Goal: Task Accomplishment & Management: Complete application form

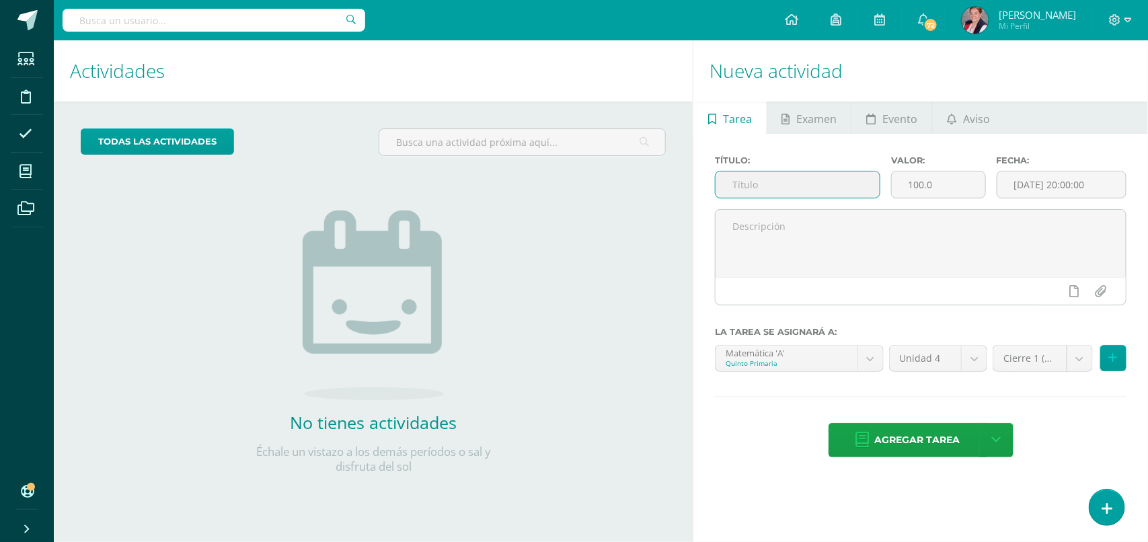
click at [805, 186] on input "text" at bounding box center [797, 185] width 163 height 26
type input "Prueba Corta conjuntos"
click at [834, 355] on body "Estudiantes Disciplina Asistencia Mis cursos Archivos Soporte Ayuda Reportar un…" at bounding box center [574, 271] width 1148 height 542
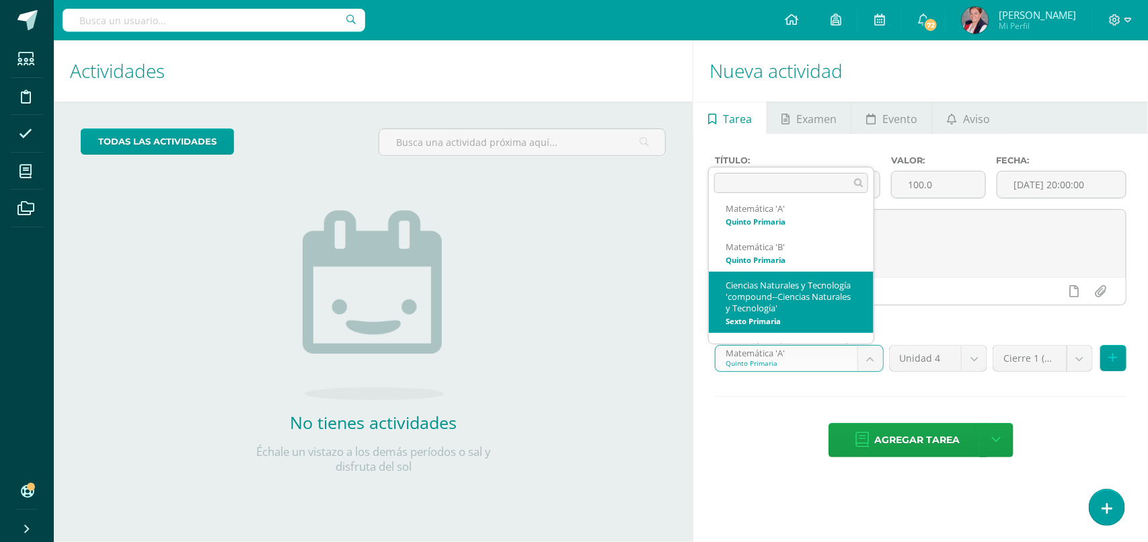
scroll to position [270, 0]
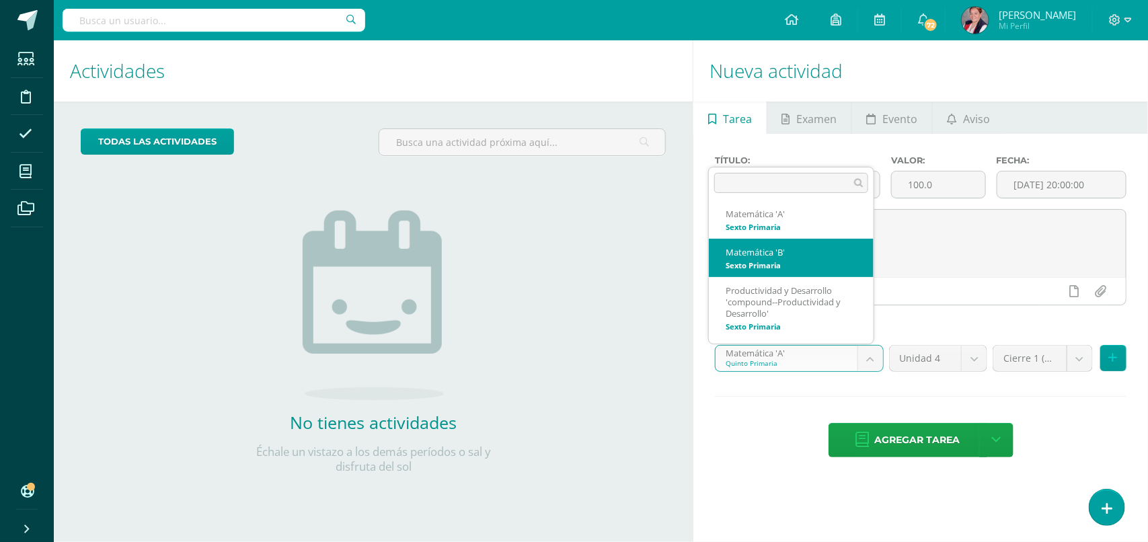
select select "211764"
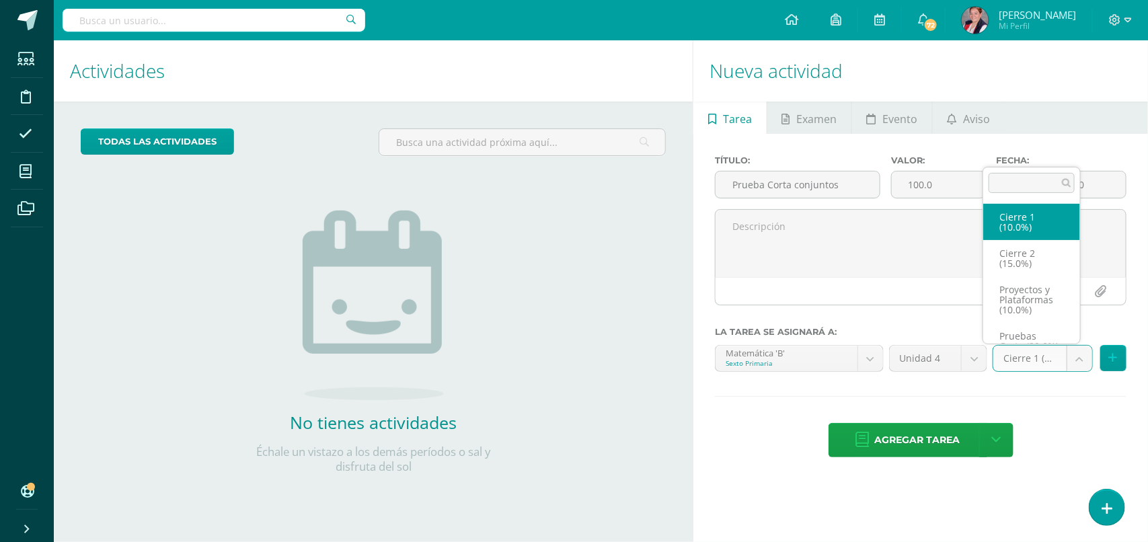
click at [1041, 372] on body "Estudiantes Disciplina Asistencia Mis cursos Archivos Soporte Ayuda Reportar un…" at bounding box center [574, 271] width 1148 height 542
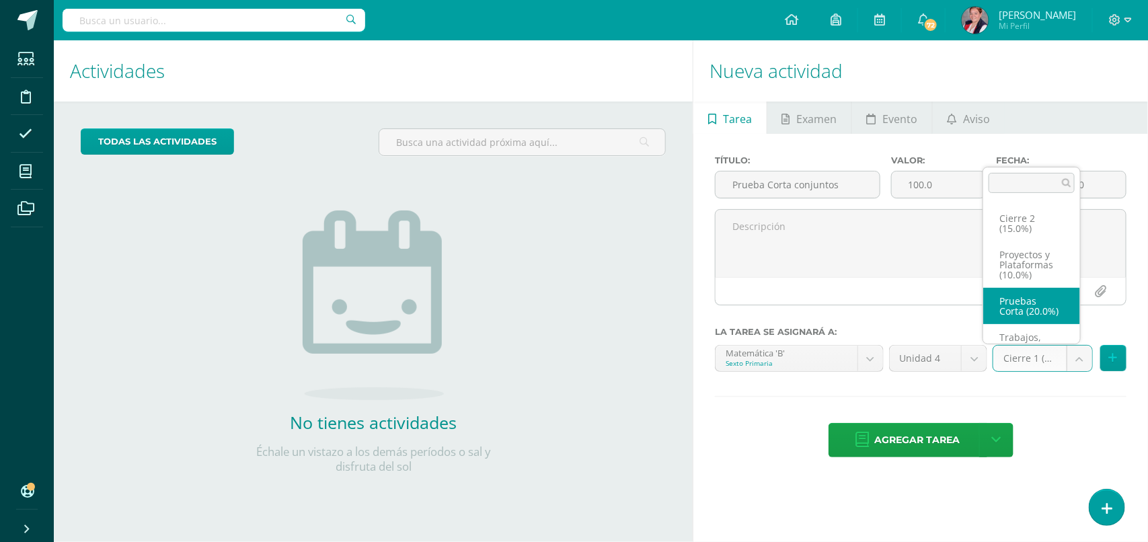
select select "232535"
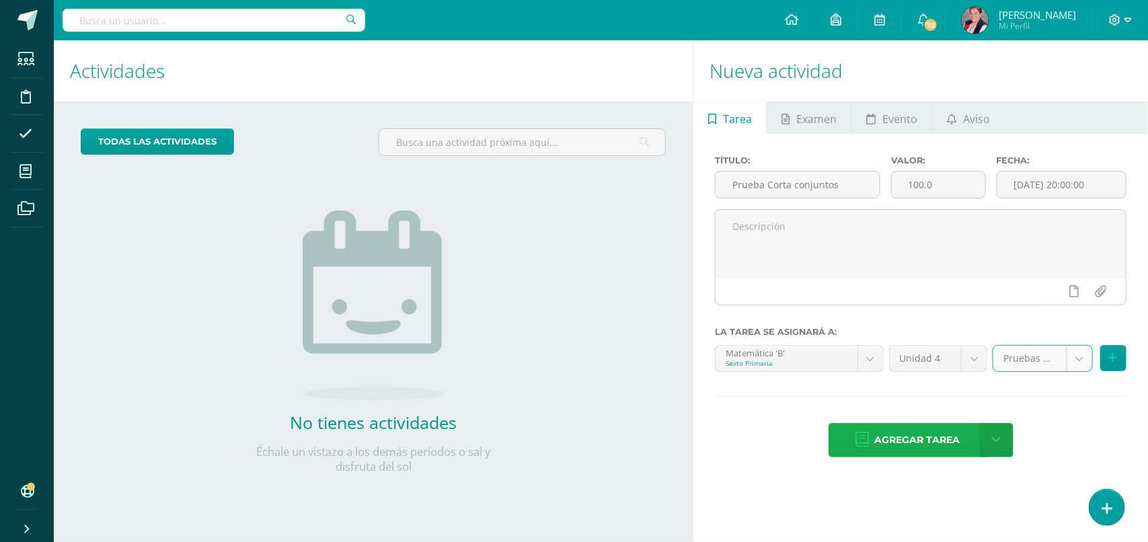
click at [920, 442] on span "Agregar tarea" at bounding box center [917, 440] width 85 height 33
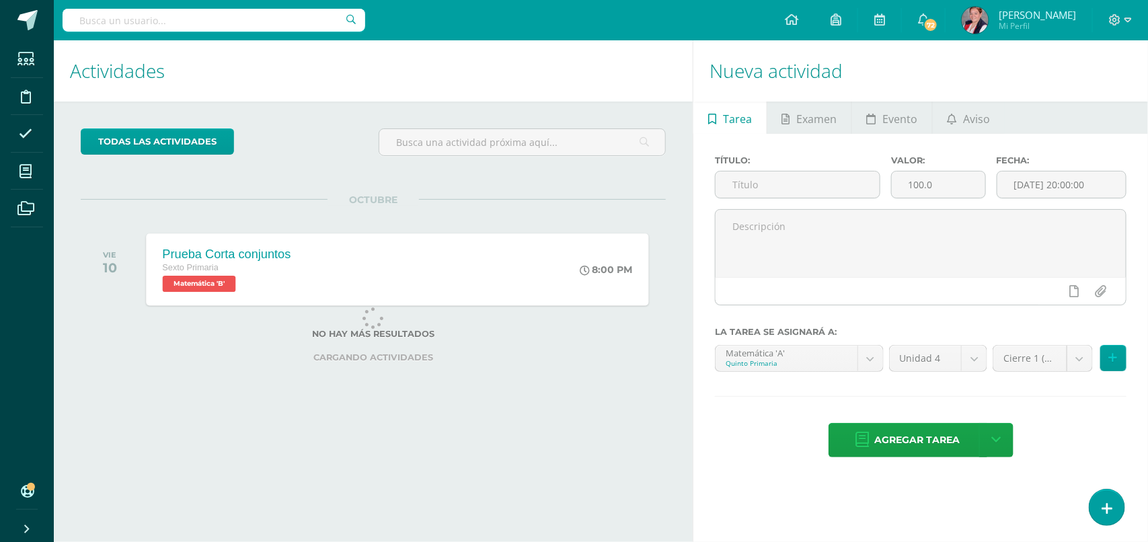
click at [375, 280] on div "Prueba Corta conjuntos Sexto Primaria Matemática 'B' 8:00 PM Prueba Corta conju…" at bounding box center [397, 269] width 502 height 72
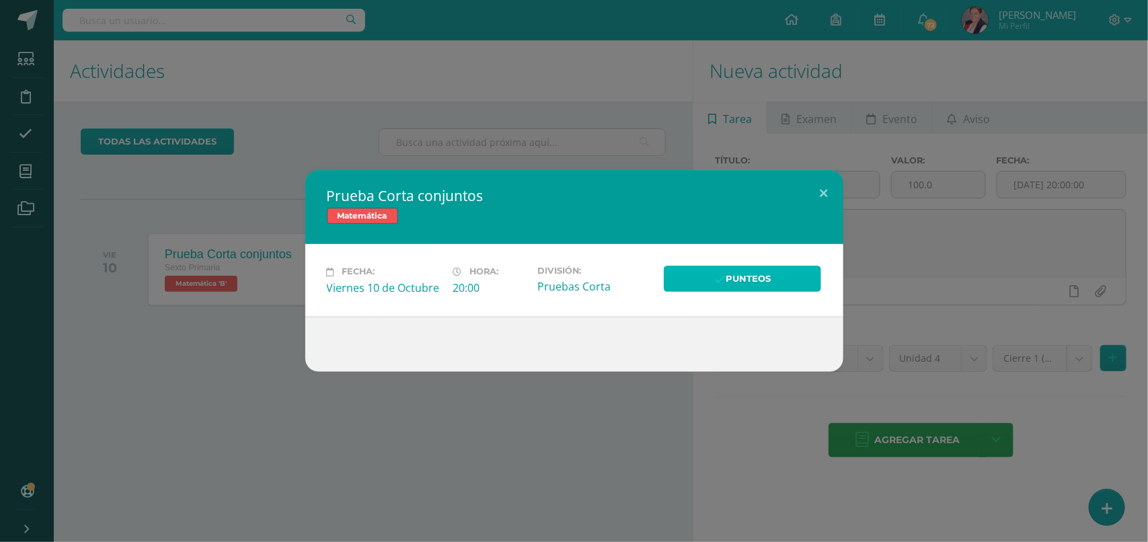
click at [745, 278] on link "Punteos" at bounding box center [743, 279] width 158 height 26
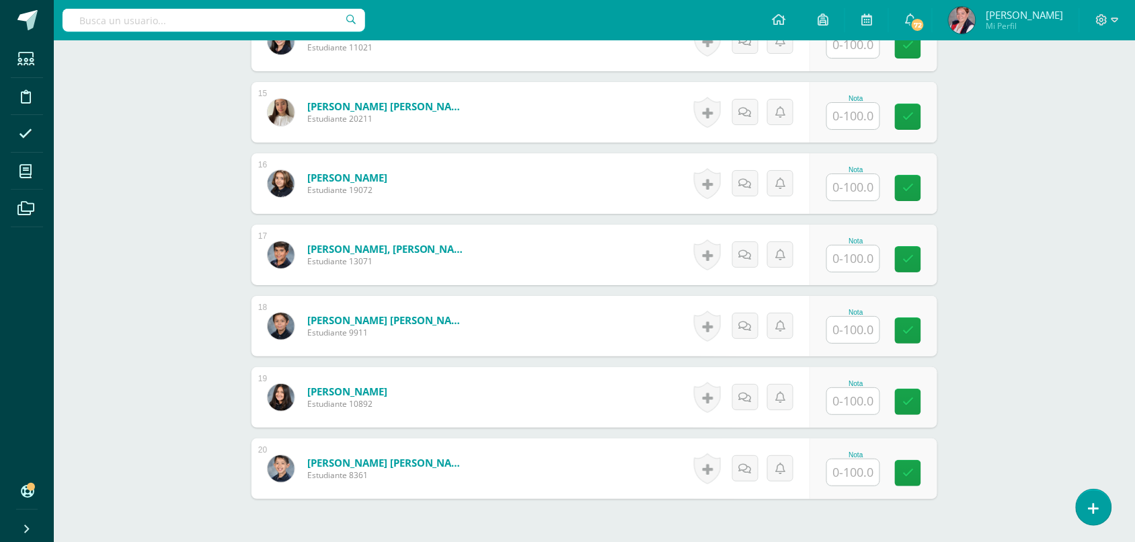
scroll to position [1488, 0]
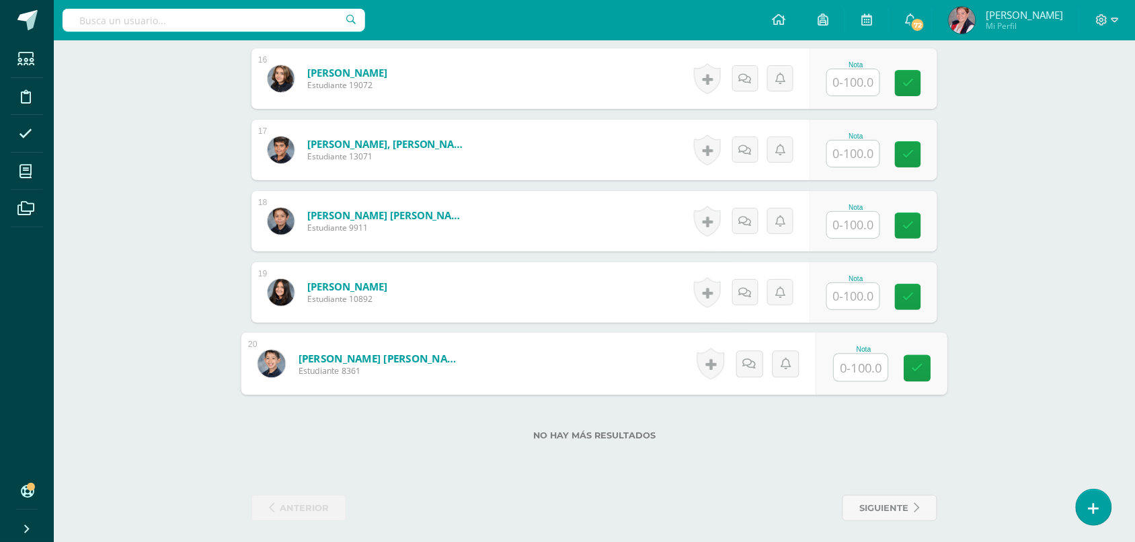
click at [873, 371] on input "text" at bounding box center [862, 367] width 54 height 27
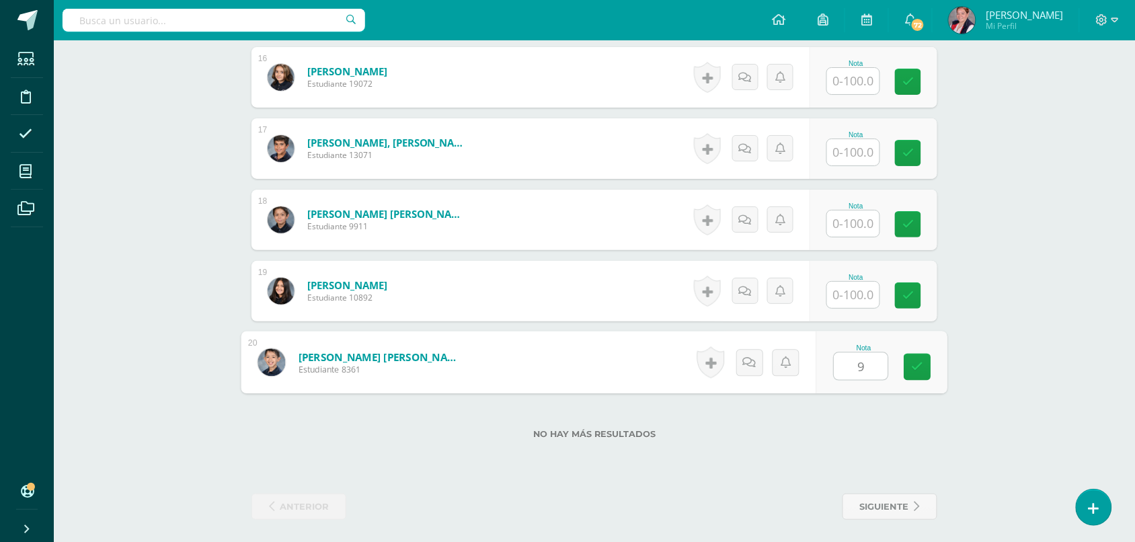
type input "91"
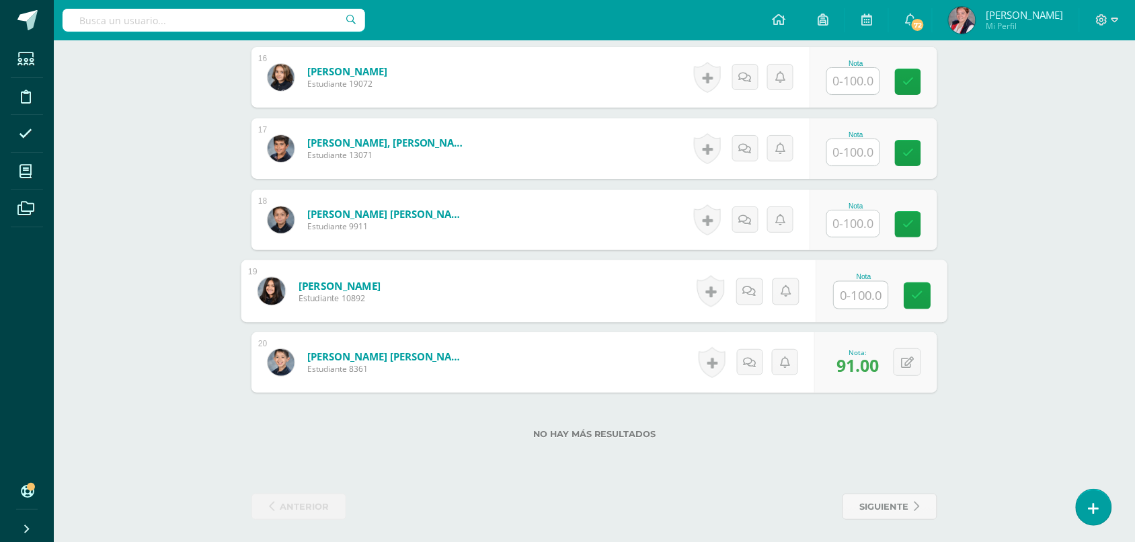
click at [856, 298] on input "text" at bounding box center [862, 295] width 54 height 27
type input "74"
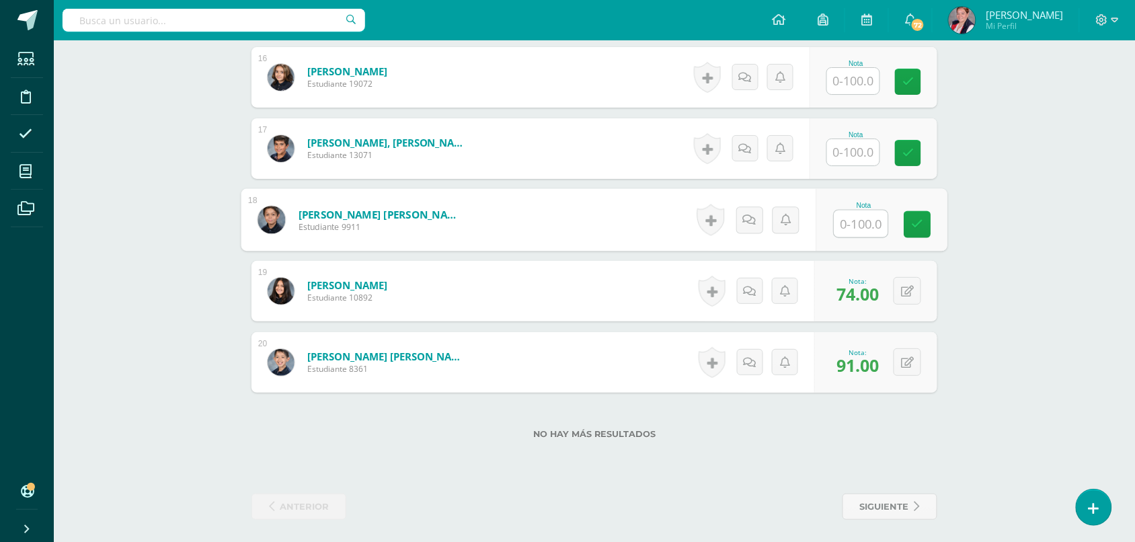
click at [858, 233] on input "text" at bounding box center [862, 224] width 54 height 27
type input "64"
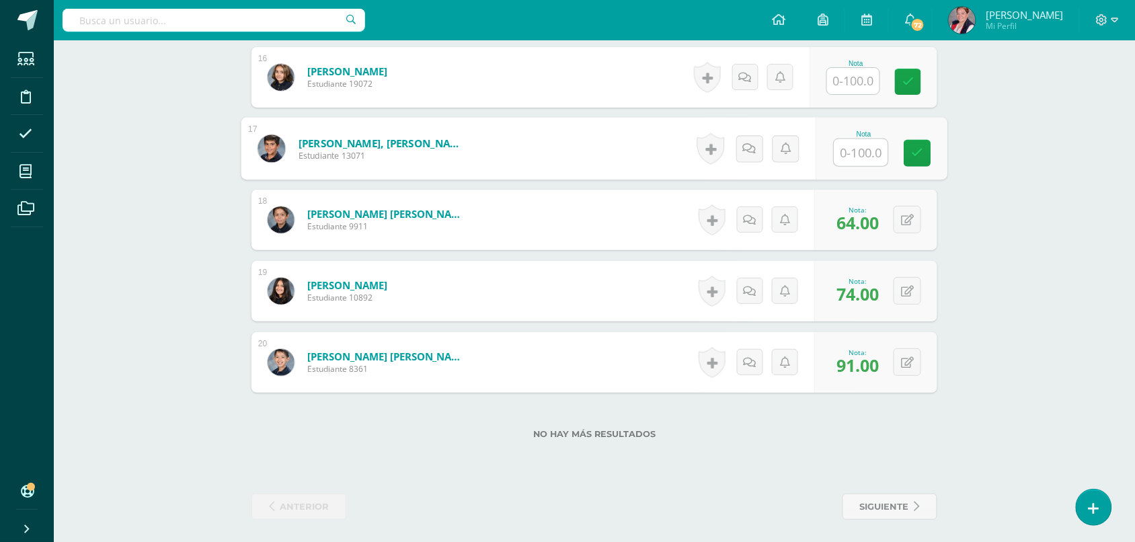
click at [854, 148] on input "text" at bounding box center [862, 152] width 54 height 27
type input "81"
click at [848, 83] on input "text" at bounding box center [853, 81] width 52 height 26
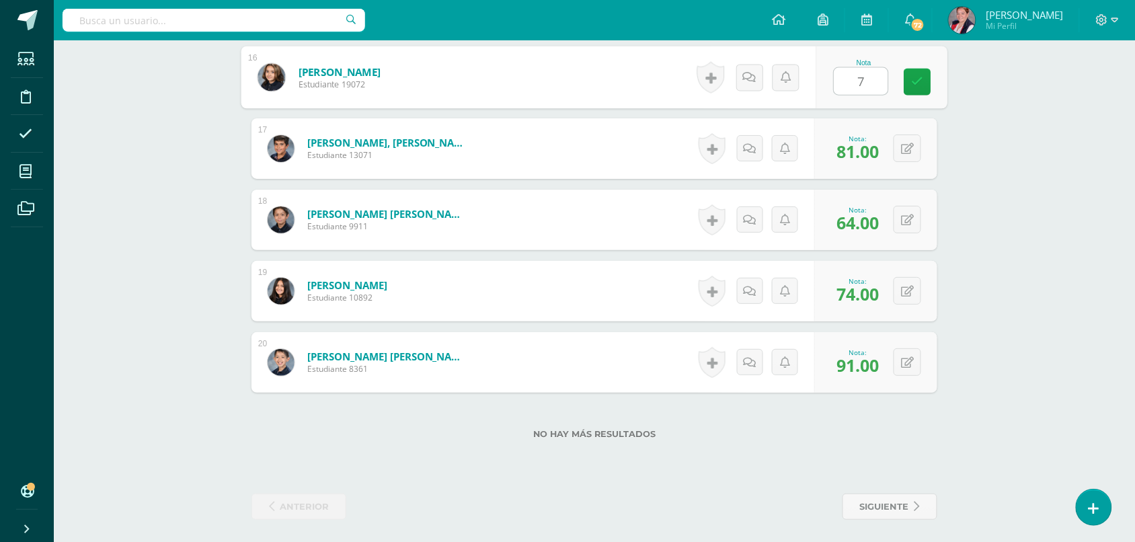
type input "78"
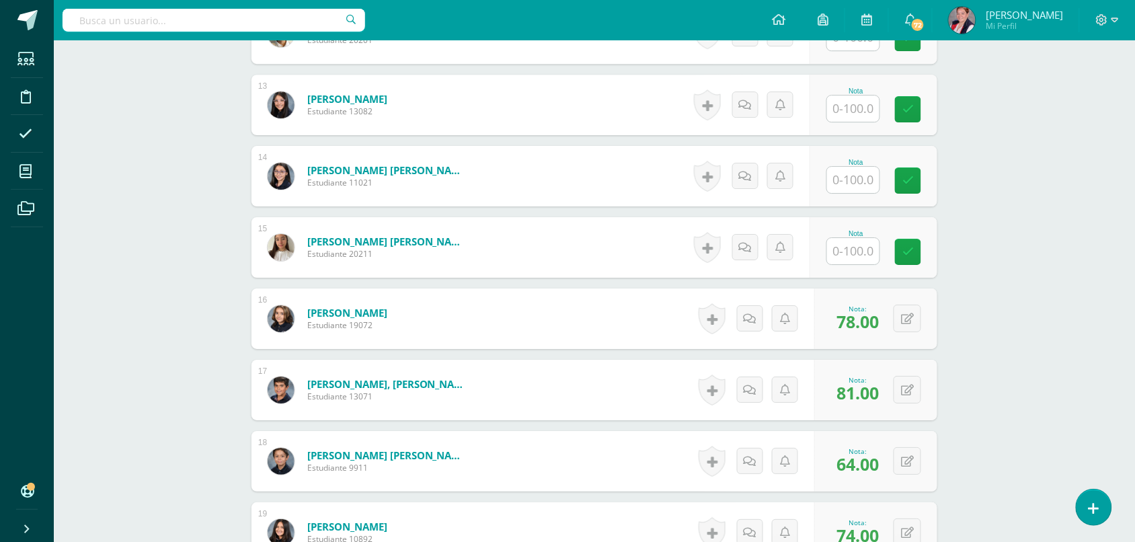
scroll to position [1238, 0]
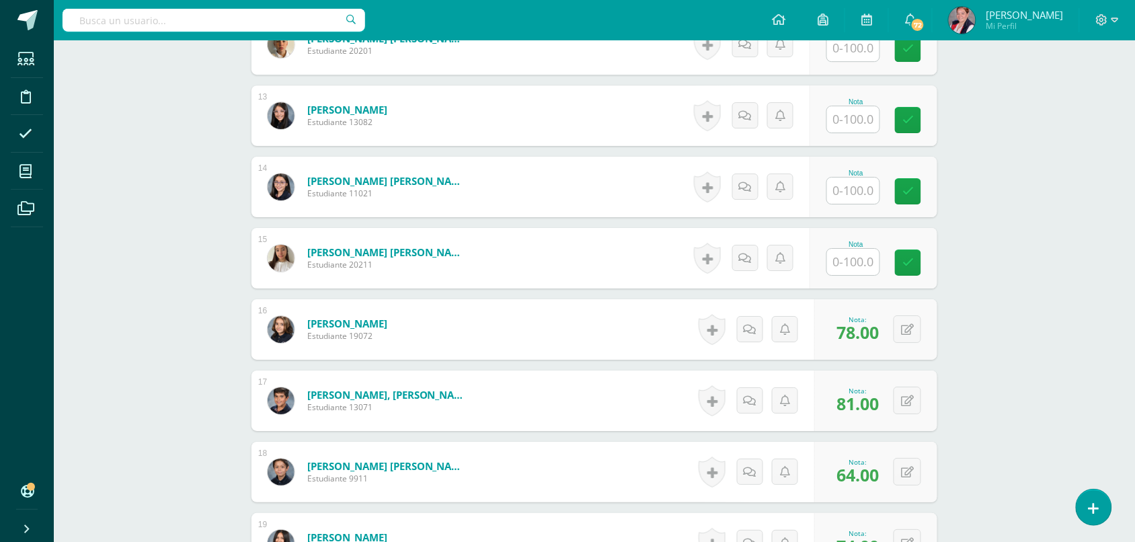
click at [862, 260] on input "text" at bounding box center [853, 262] width 52 height 26
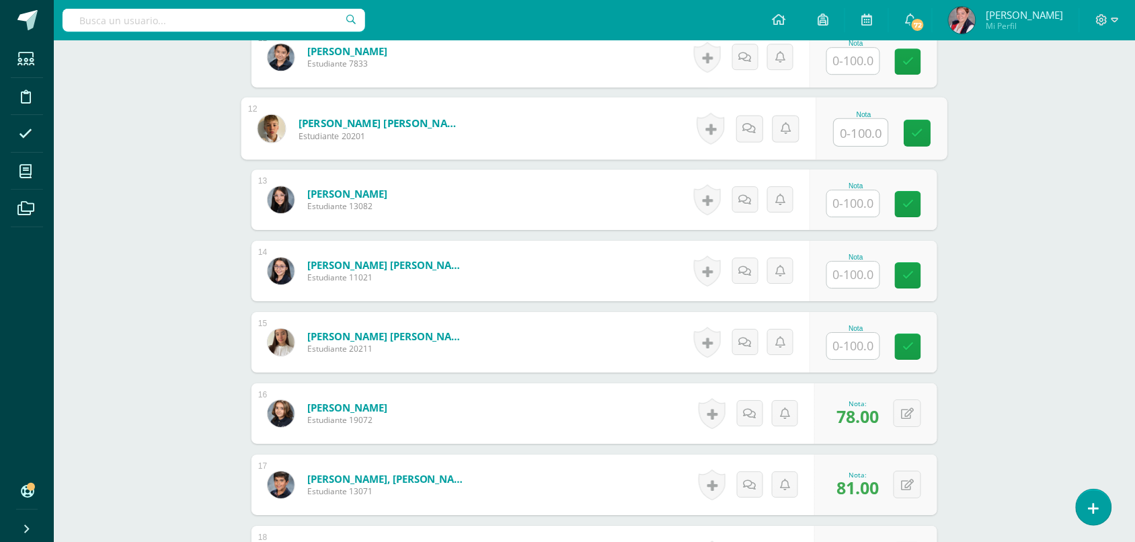
click at [863, 135] on input "text" at bounding box center [862, 132] width 54 height 27
type input "54"
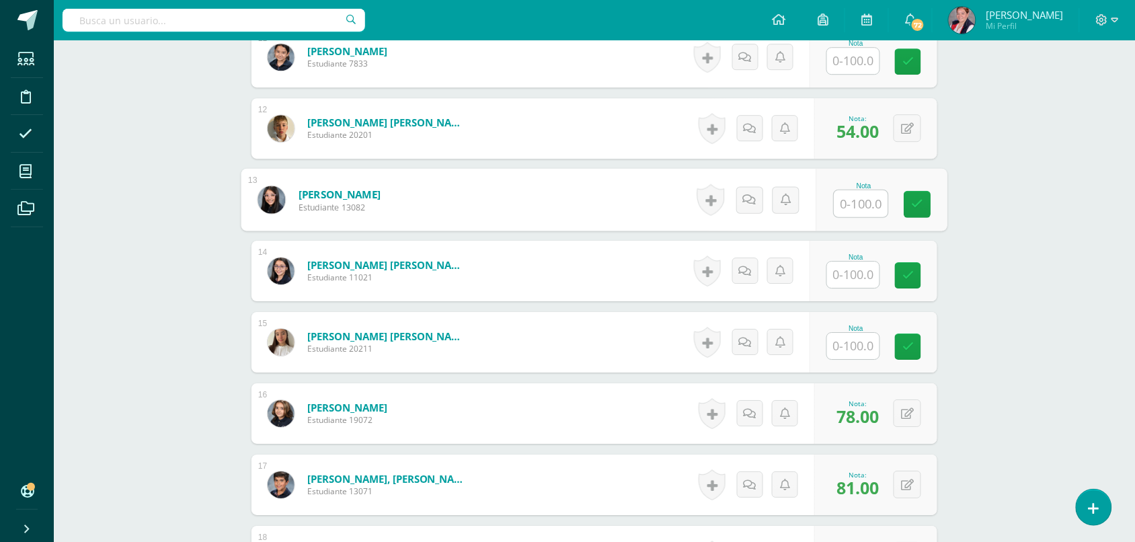
click at [856, 71] on input "text" at bounding box center [853, 61] width 52 height 26
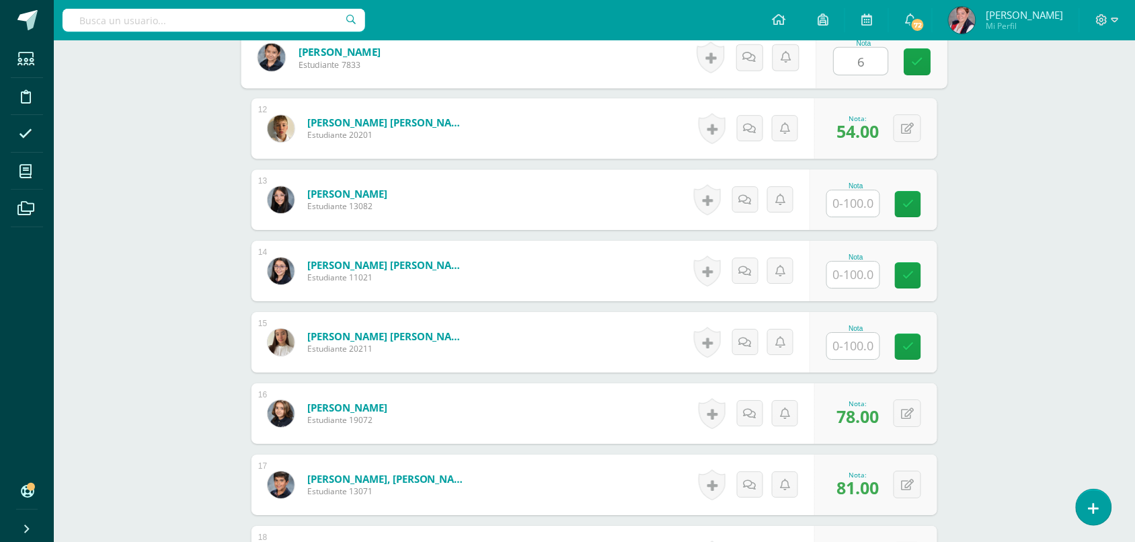
type input "66"
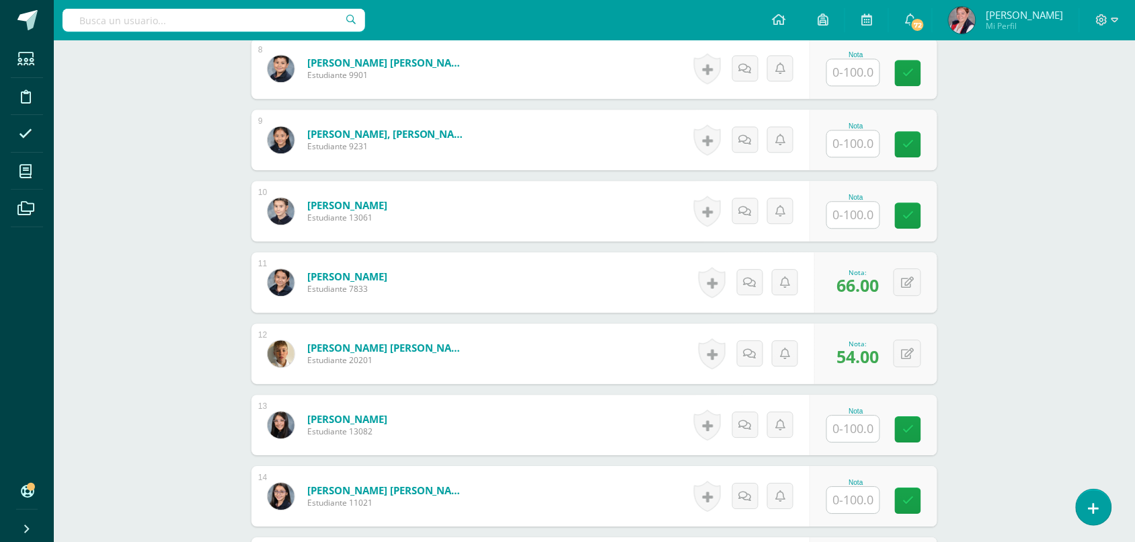
scroll to position [901, 0]
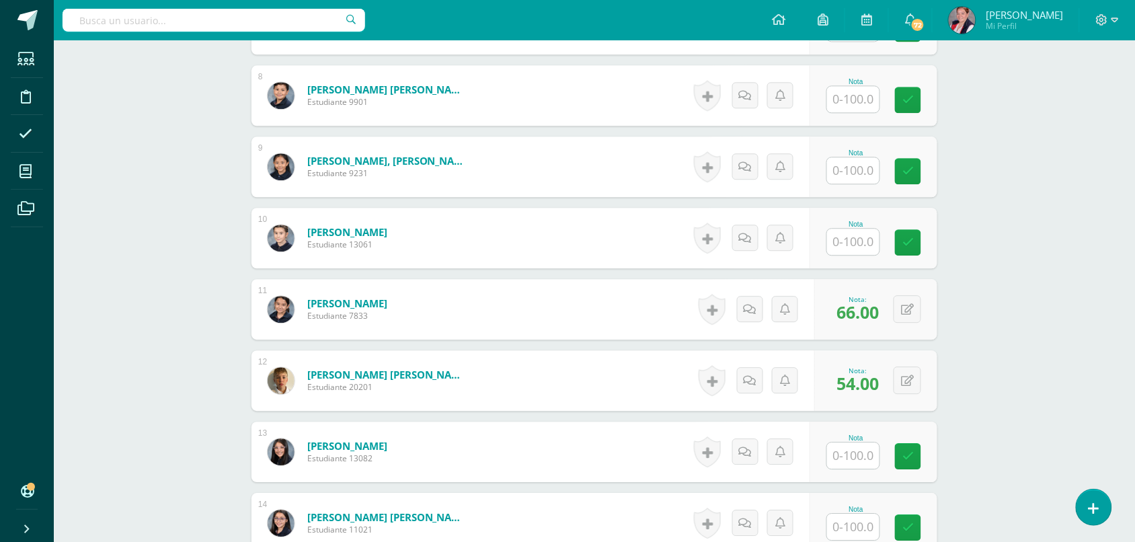
click at [865, 163] on input "text" at bounding box center [853, 170] width 52 height 26
type input "100"
click at [837, 88] on input "text" at bounding box center [862, 99] width 54 height 27
type input "64"
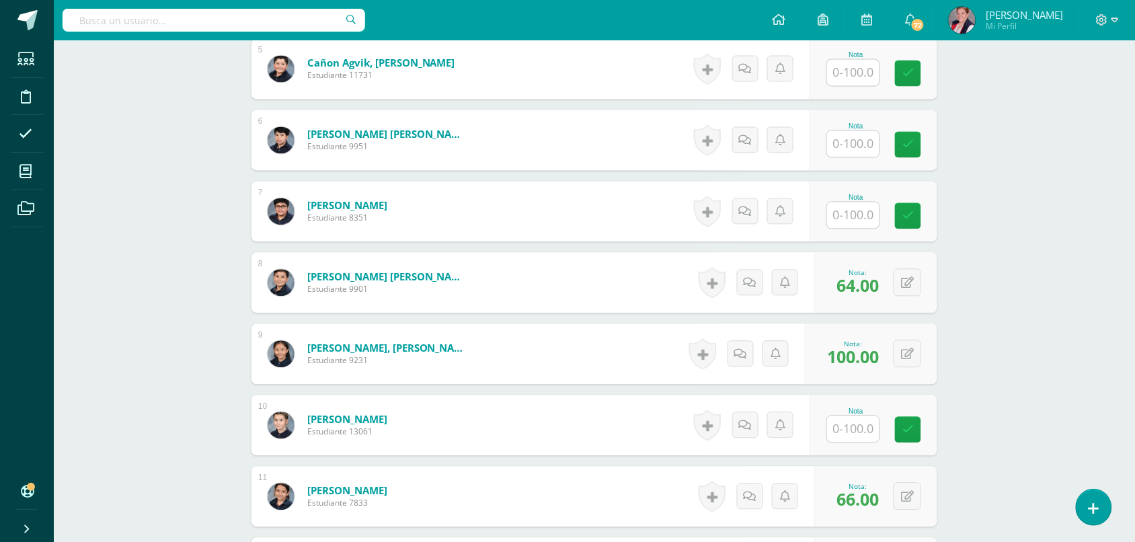
scroll to position [649, 0]
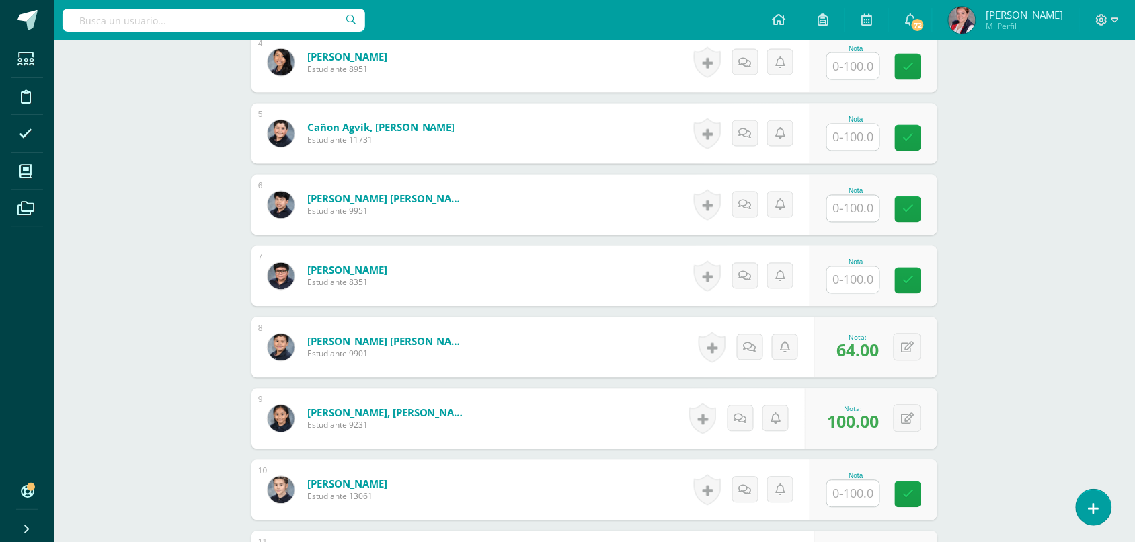
click at [856, 283] on input "text" at bounding box center [853, 280] width 52 height 26
type input "77"
click at [858, 209] on input "text" at bounding box center [853, 209] width 52 height 26
type input "82"
click at [856, 138] on input "text" at bounding box center [853, 137] width 52 height 26
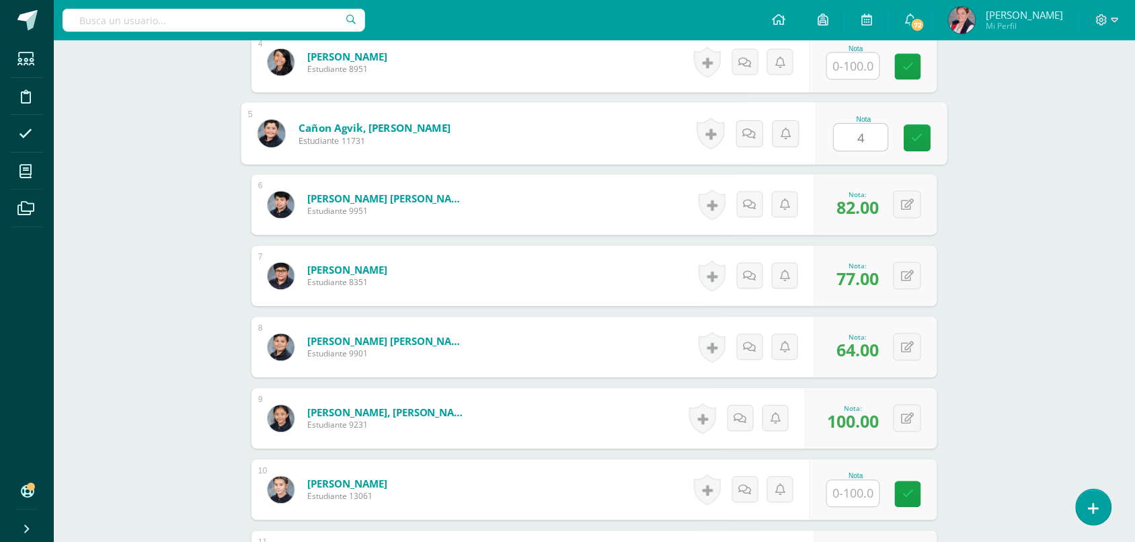
type input "48"
click at [872, 65] on input "text" at bounding box center [853, 66] width 52 height 26
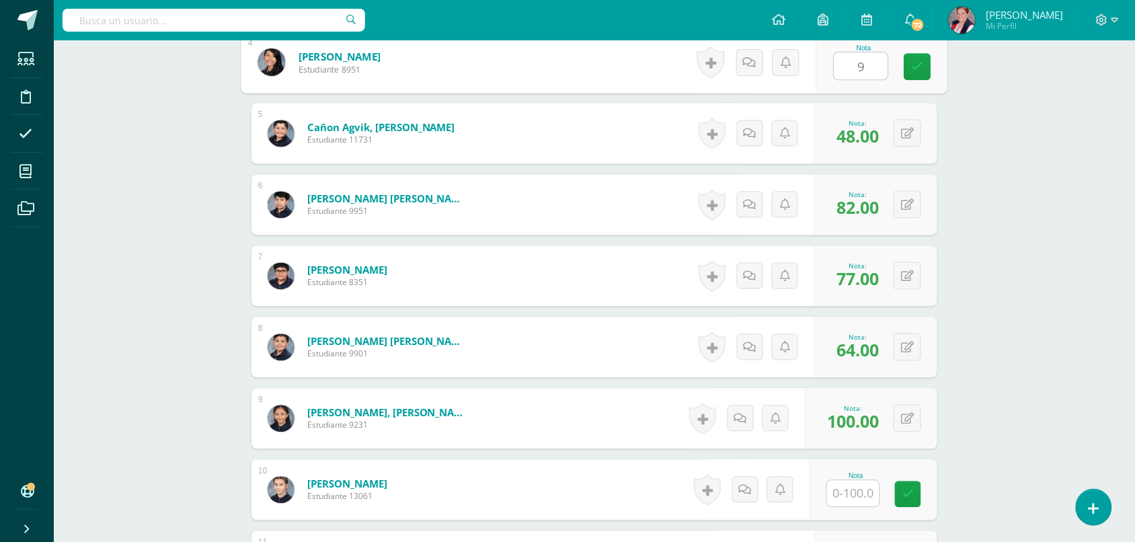
type input "91"
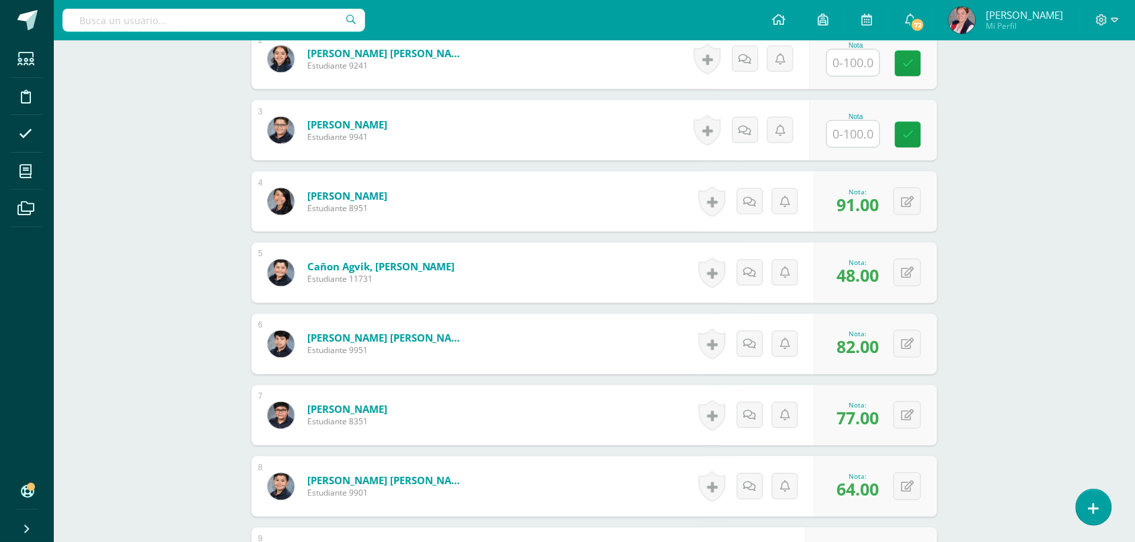
scroll to position [481, 0]
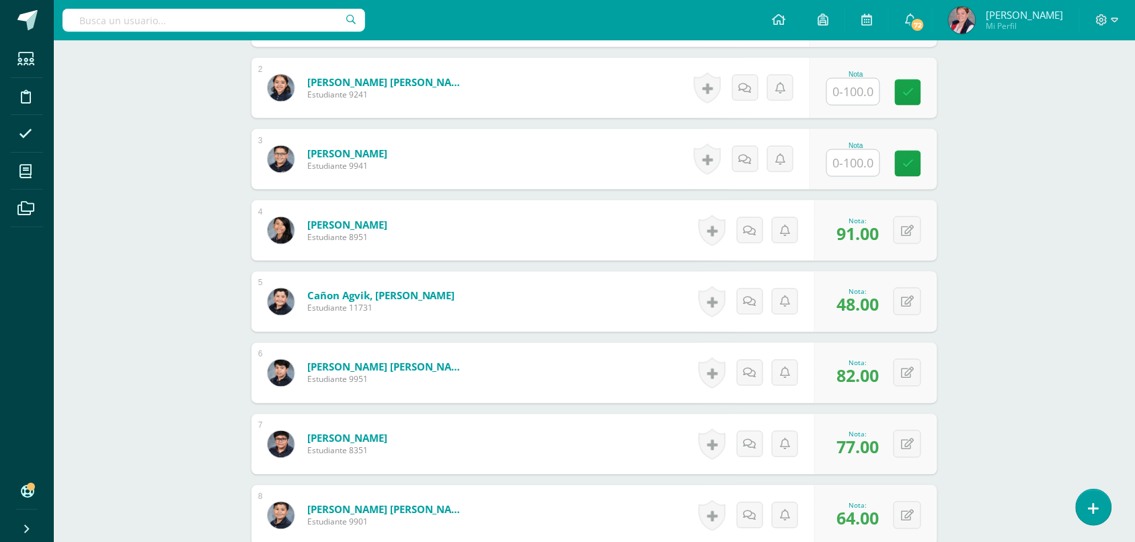
click at [881, 151] on div "Nota" at bounding box center [856, 159] width 59 height 35
click at [870, 99] on input "text" at bounding box center [862, 92] width 54 height 27
type input "80"
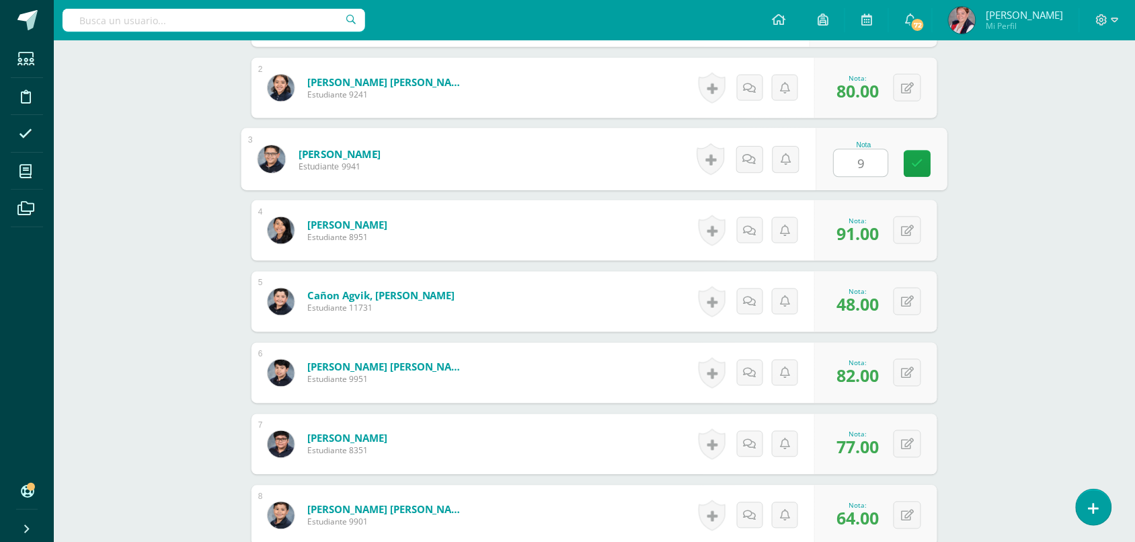
type input "92"
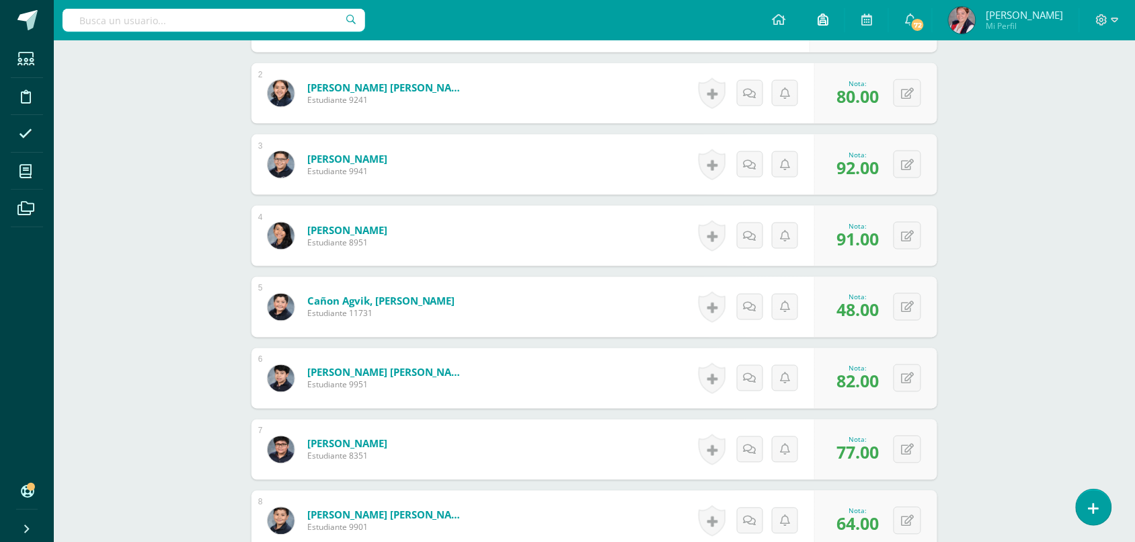
scroll to position [229, 0]
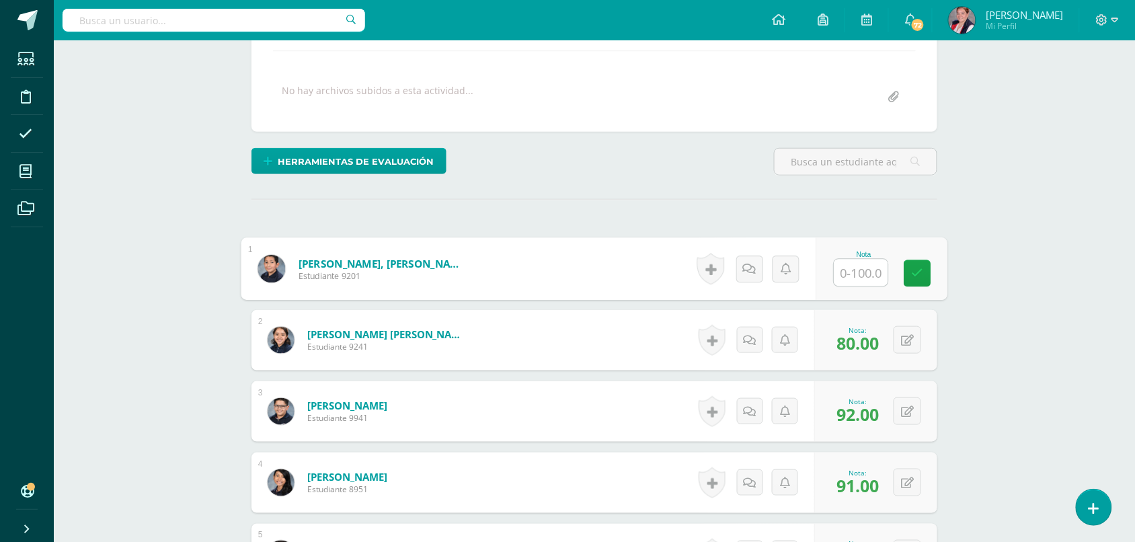
click at [866, 282] on input "text" at bounding box center [862, 273] width 54 height 27
type input "100"
